Goal: Task Accomplishment & Management: Manage account settings

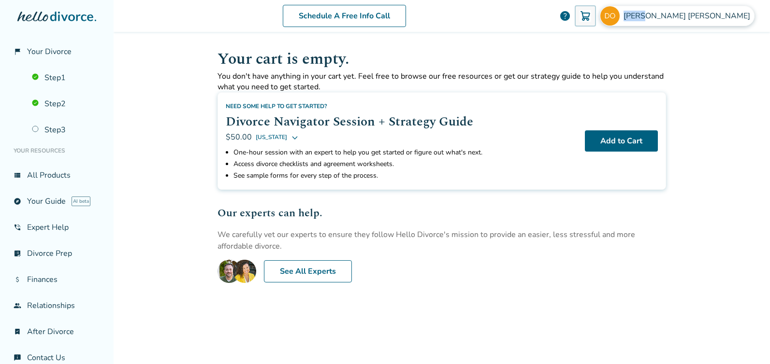
click at [619, 17] on img at bounding box center [609, 15] width 19 height 19
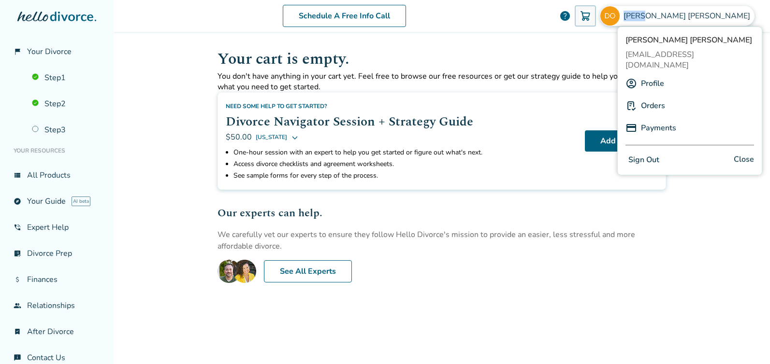
click at [660, 119] on link "Payments" at bounding box center [658, 128] width 35 height 18
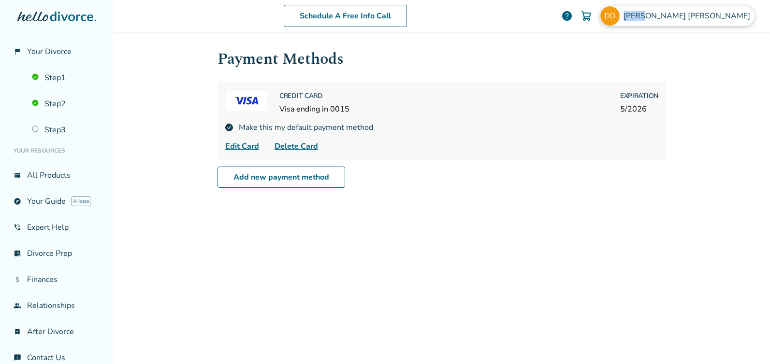
click at [619, 17] on img at bounding box center [609, 15] width 19 height 19
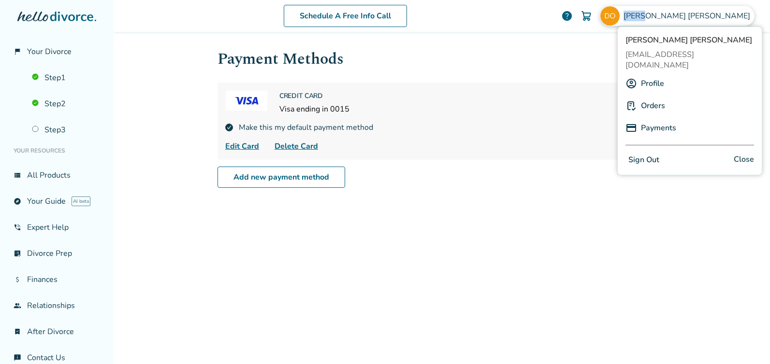
click at [651, 97] on link "Orders" at bounding box center [653, 106] width 24 height 18
